Goal: Task Accomplishment & Management: Manage account settings

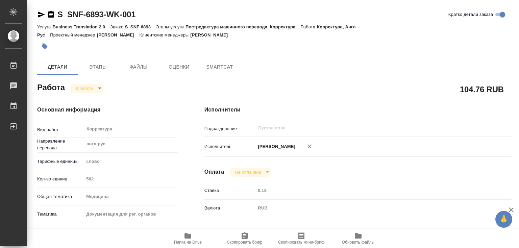
type textarea "x"
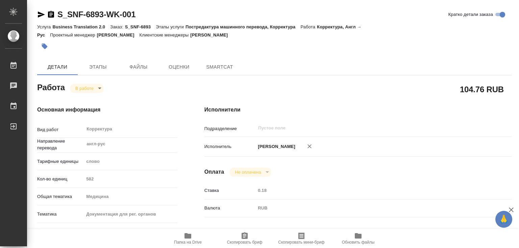
type textarea "x"
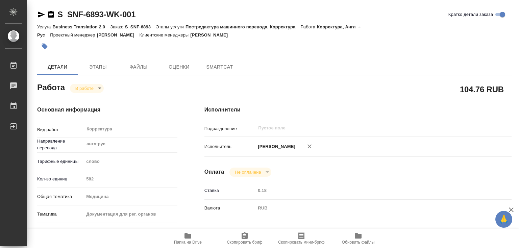
type textarea "x"
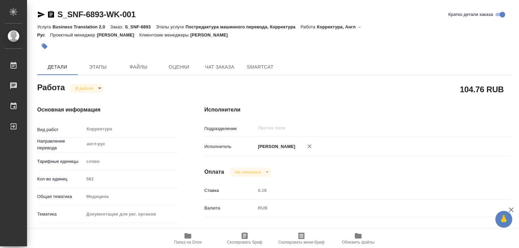
type textarea "x"
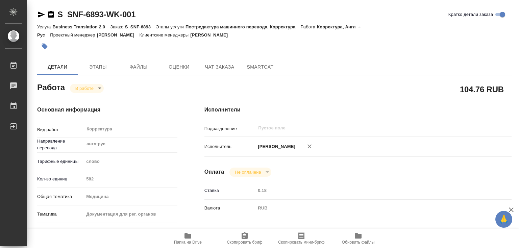
type textarea "x"
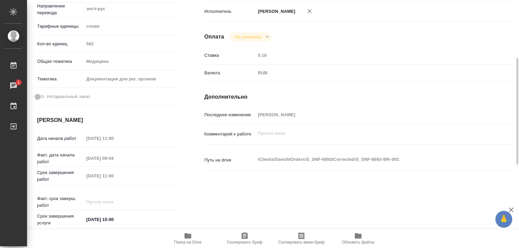
scroll to position [169, 0]
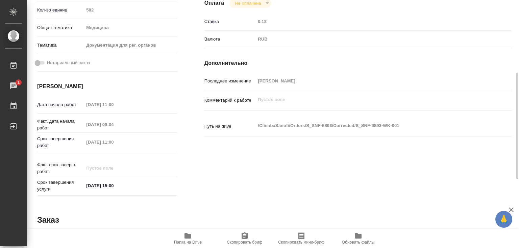
click at [188, 234] on icon "button" at bounding box center [188, 235] width 7 height 5
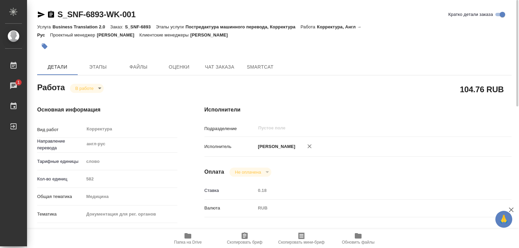
click at [102, 89] on body "🙏 .cls-1 fill:#fff; AWATERA [PERSON_NAME]lebedeva Работы 1 Чаты График Выйти S_…" at bounding box center [259, 124] width 519 height 248
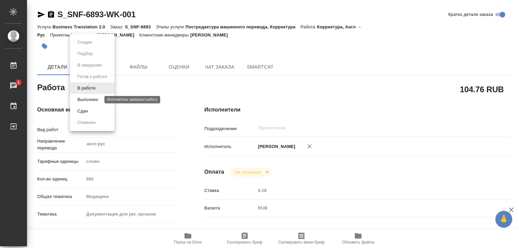
click at [96, 98] on button "Выполнен" at bounding box center [87, 99] width 25 height 7
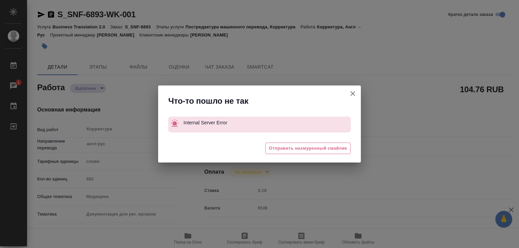
type textarea "x"
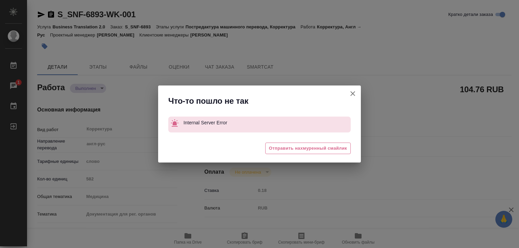
type textarea "x"
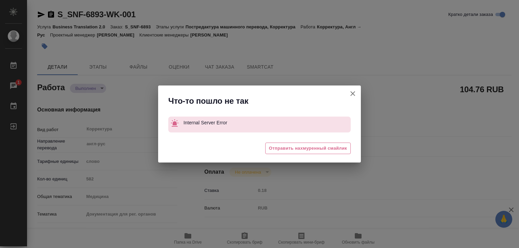
type textarea "x"
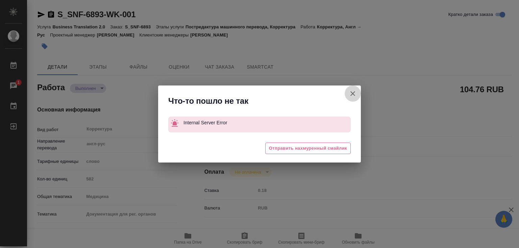
click at [353, 94] on icon "button" at bounding box center [353, 93] width 5 height 5
type textarea "x"
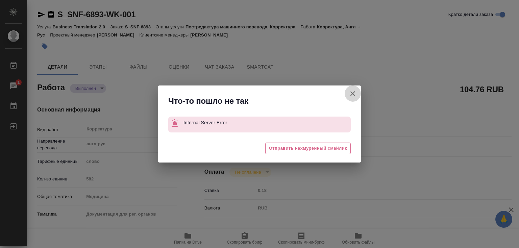
type textarea "x"
